Goal: Find specific page/section: Find specific page/section

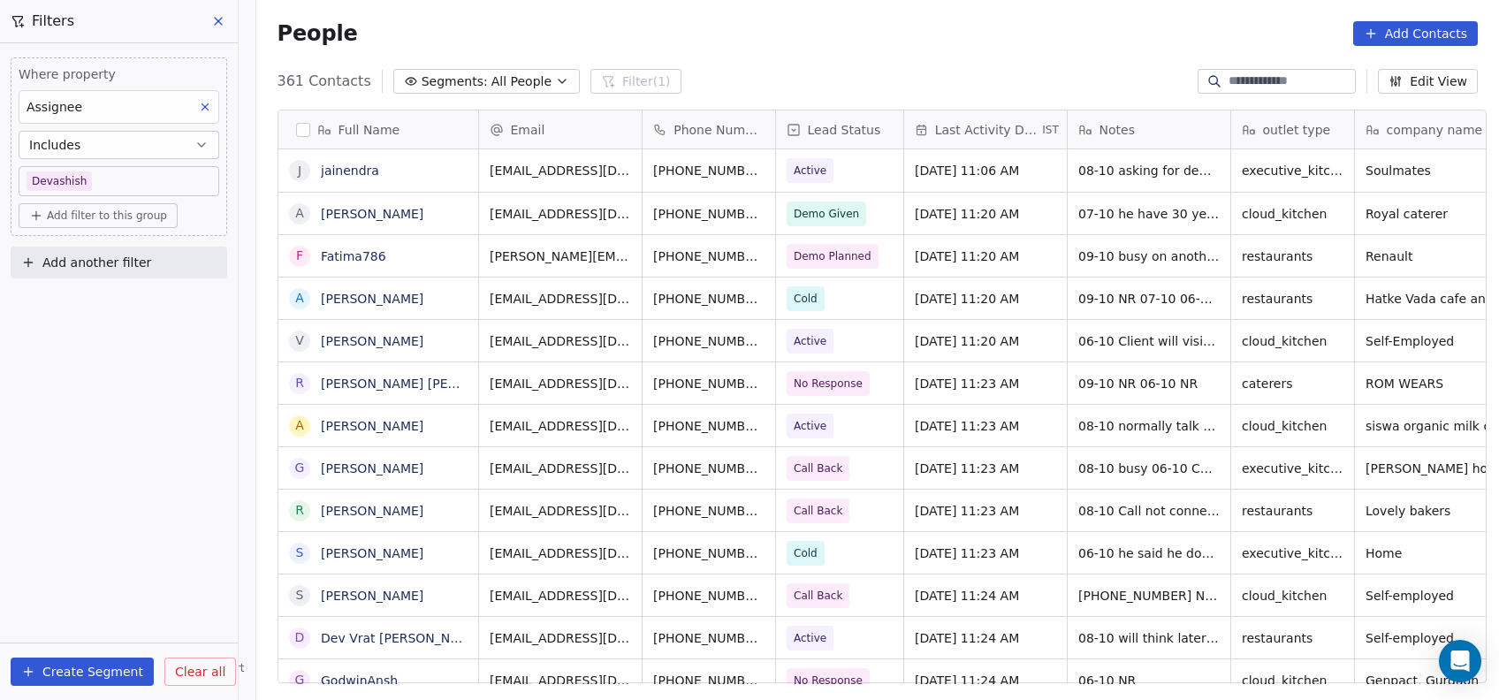
scroll to position [598, 1233]
click at [220, 31] on button at bounding box center [219, 21] width 27 height 25
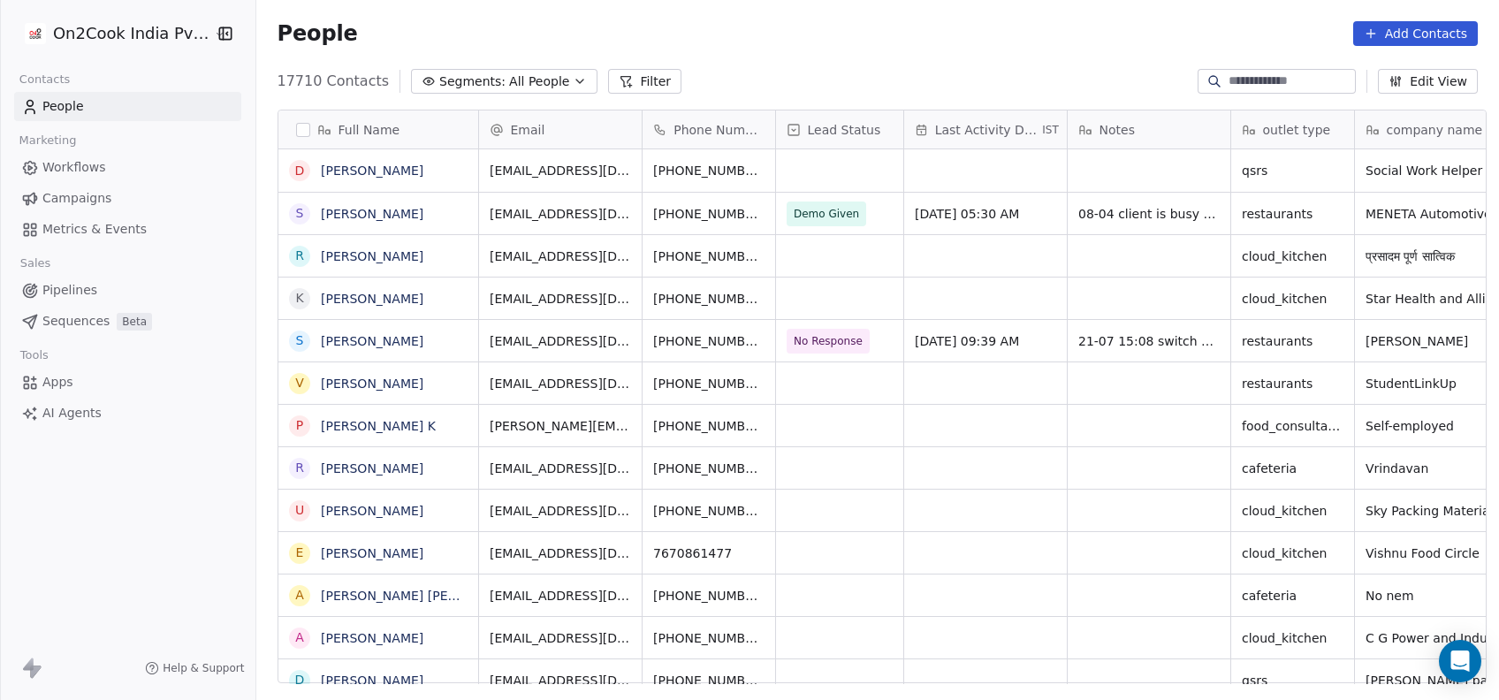
scroll to position [598, 1233]
